Goal: Transaction & Acquisition: Subscribe to service/newsletter

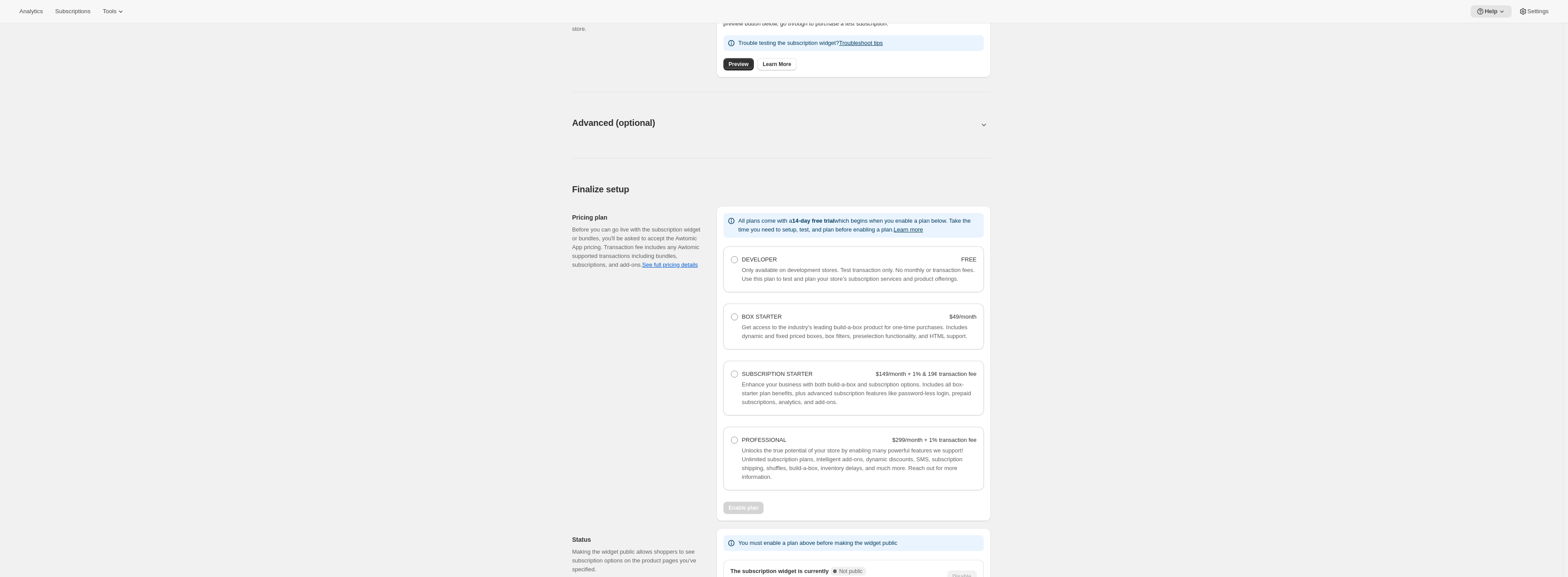
scroll to position [378, 0]
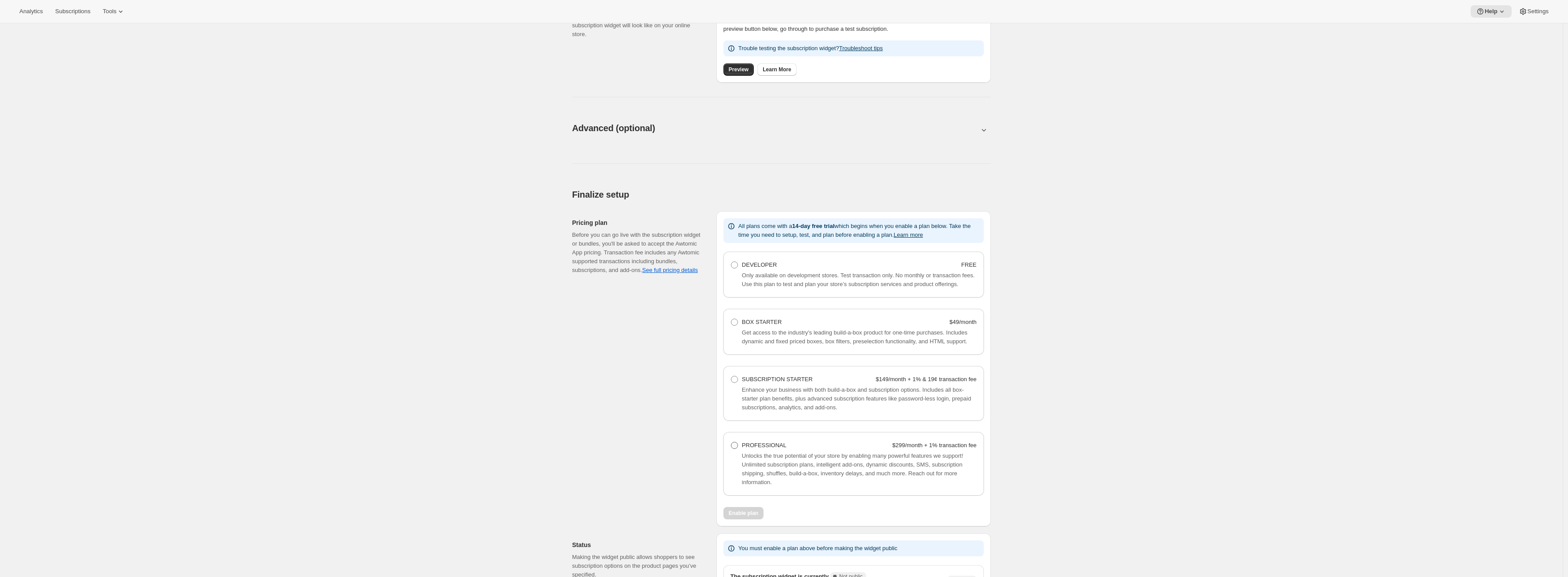
click at [771, 449] on span "PROFESSIONAL" at bounding box center [764, 445] width 44 height 6
click at [731, 442] on Professional "PROFESSIONAL $299/month + 1% transaction fee" at bounding box center [731, 442] width 1 height 1
radio Professional "true"
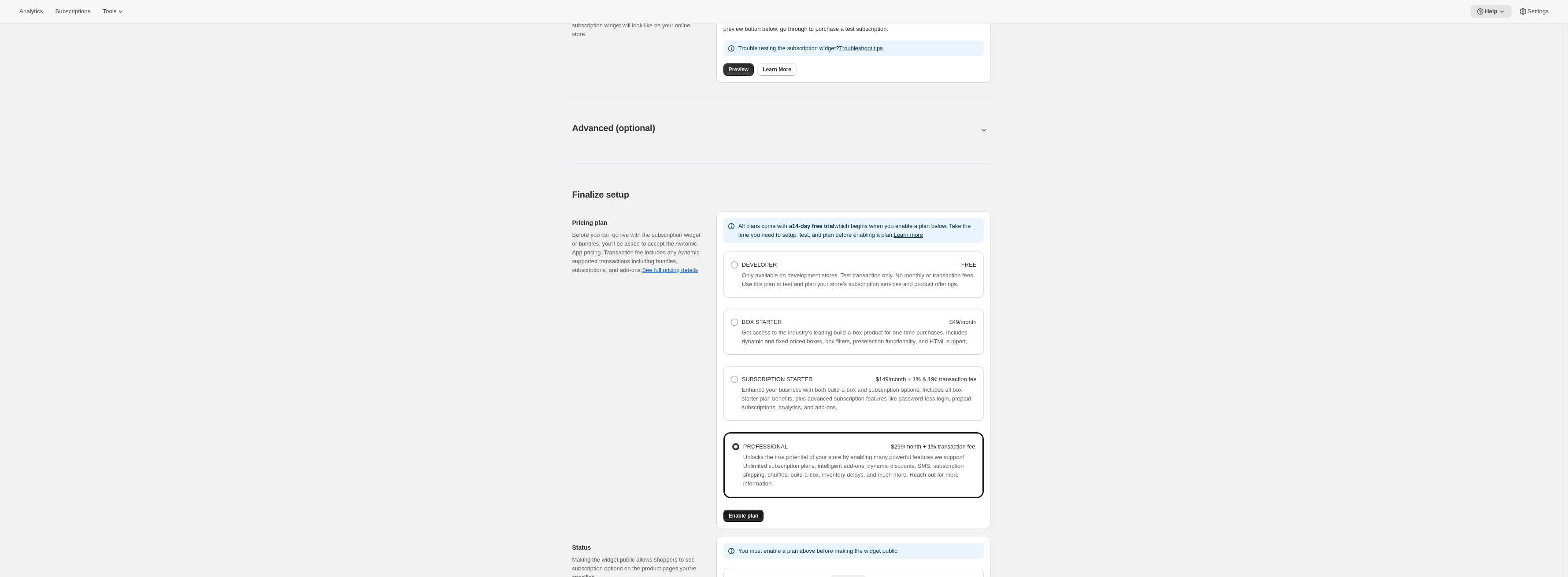
click at [754, 519] on span "Enable plan" at bounding box center [743, 515] width 29 height 7
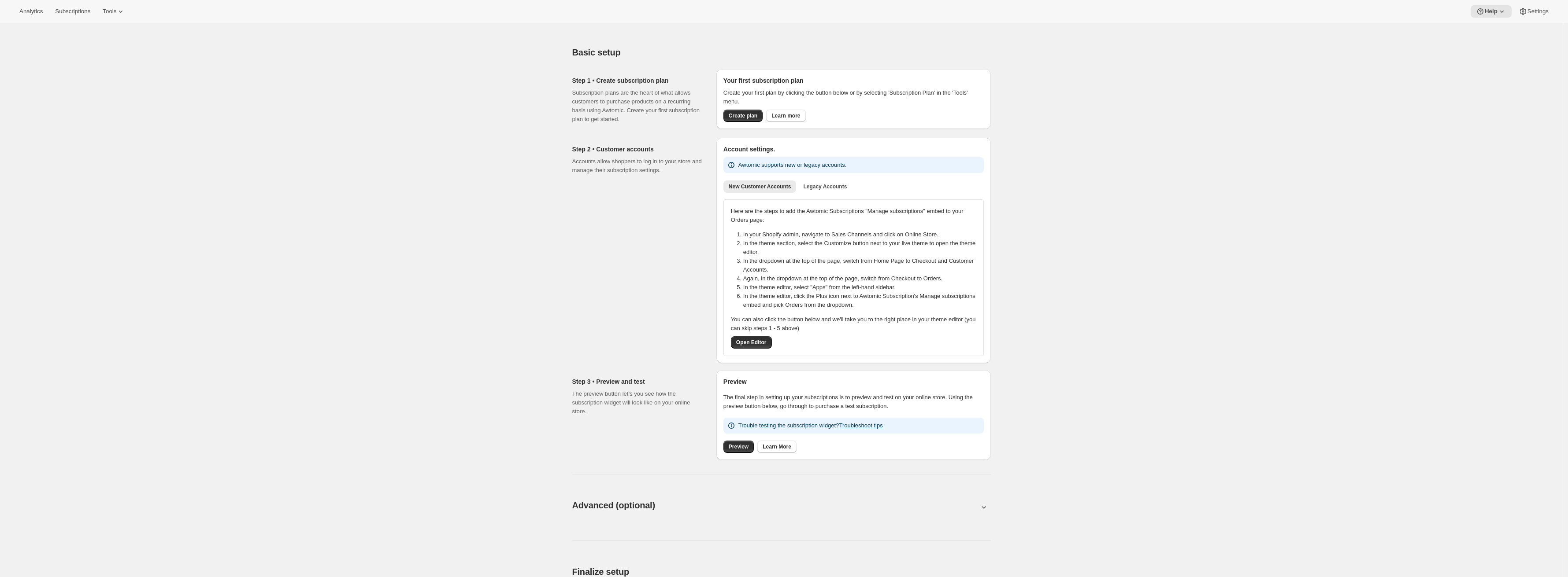
scroll to position [207, 0]
